Goal: Entertainment & Leisure: Consume media (video, audio)

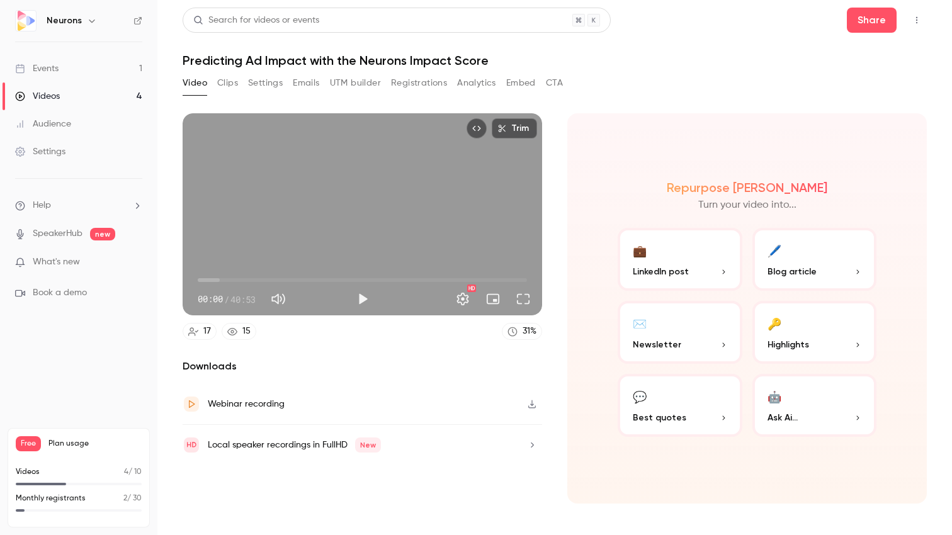
click at [76, 65] on link "Events 1" at bounding box center [78, 69] width 157 height 28
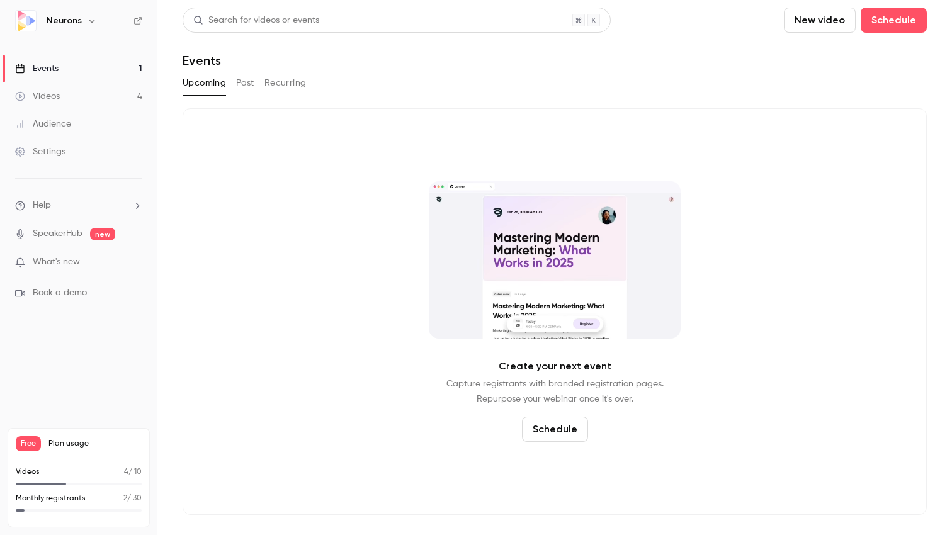
click at [64, 96] on link "Videos 4" at bounding box center [78, 97] width 157 height 28
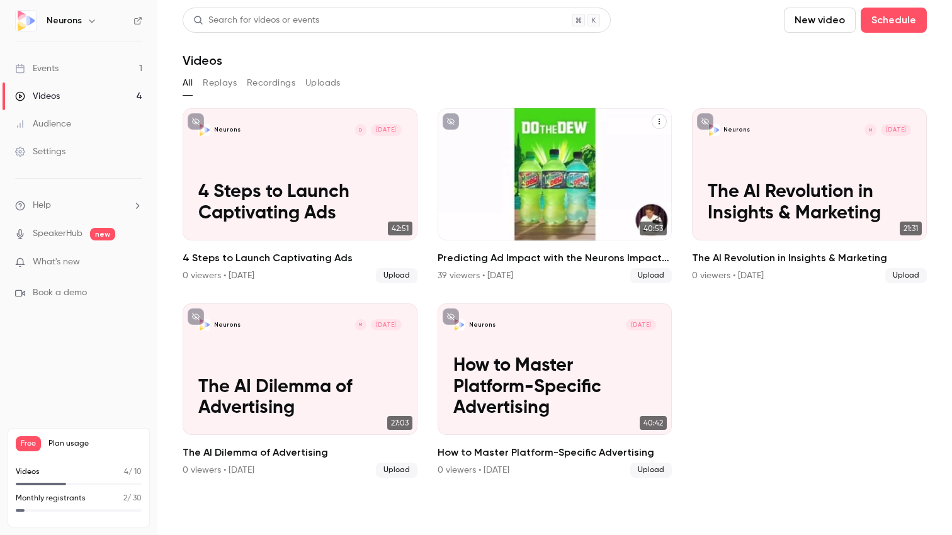
click at [500, 180] on p "Predicting Ad Impact with the Neurons Impact Score" at bounding box center [554, 193] width 203 height 64
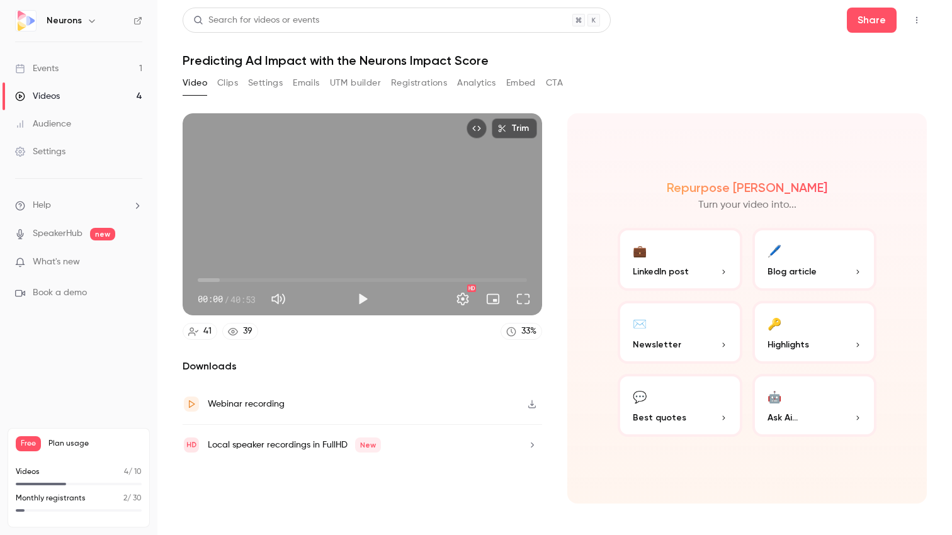
click at [231, 86] on button "Clips" at bounding box center [227, 83] width 21 height 20
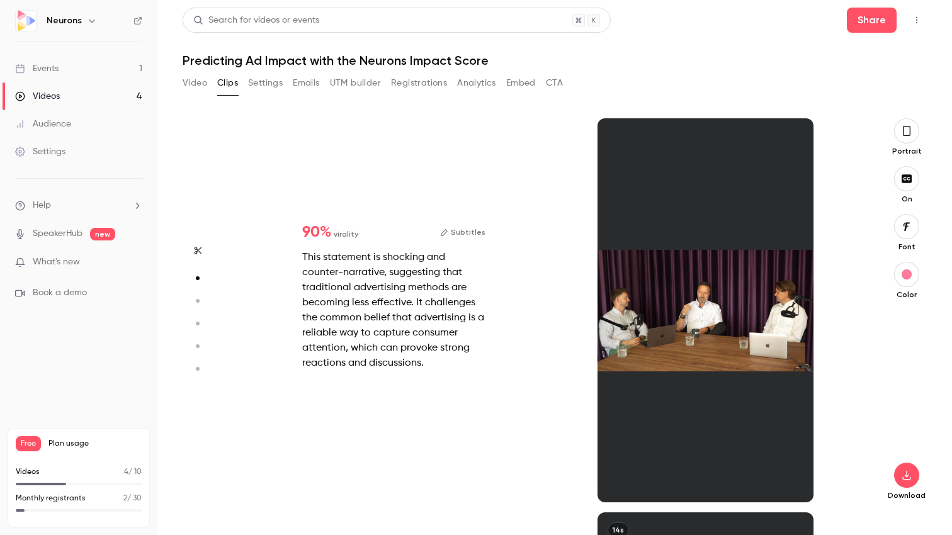
scroll to position [394, 0]
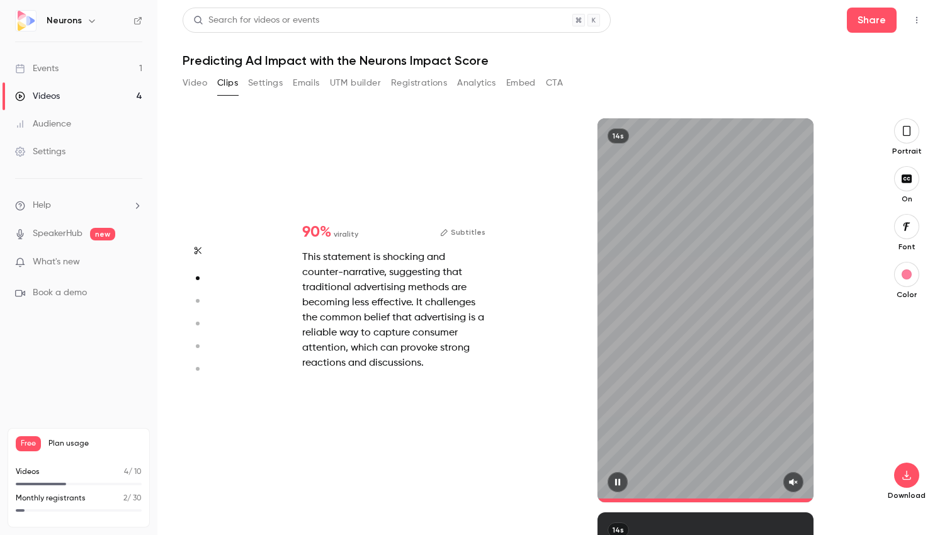
type input "*"
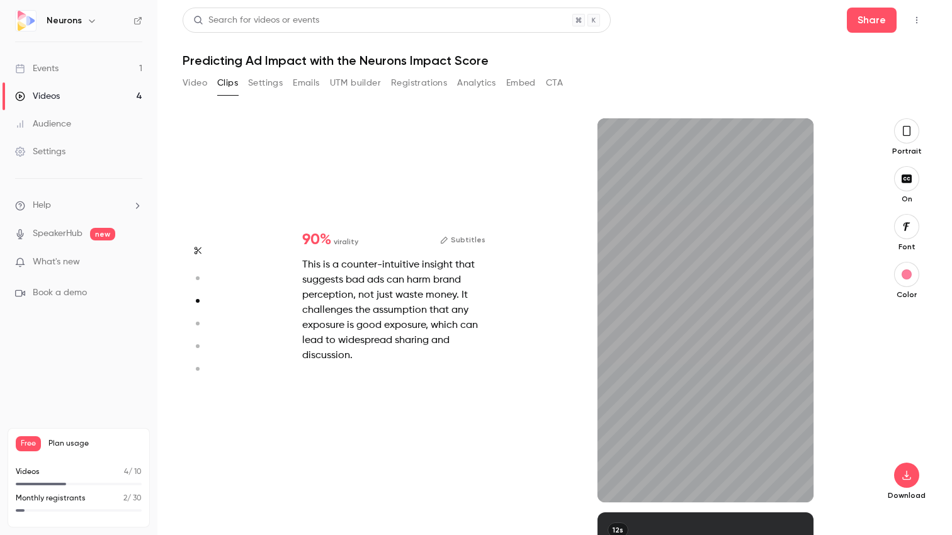
scroll to position [789, 0]
type input "*"
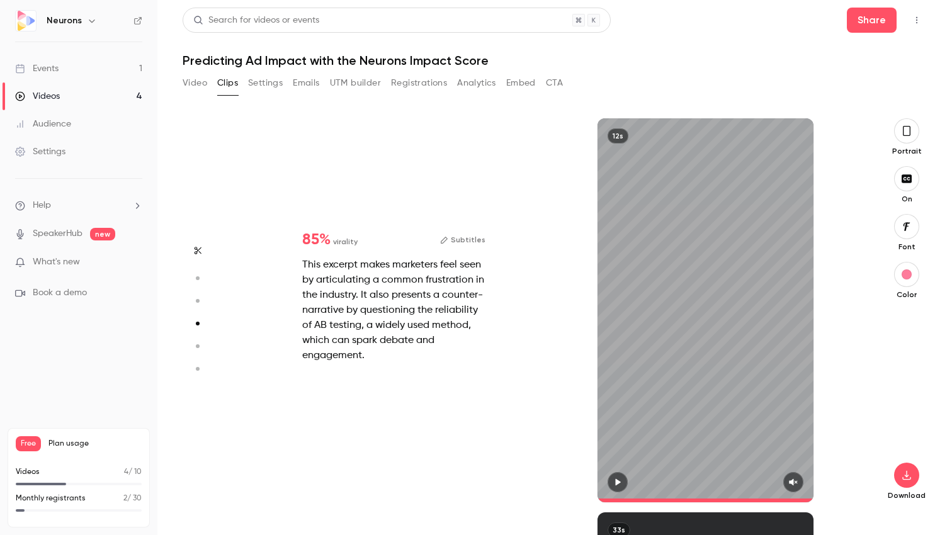
type input "**"
